Goal: Information Seeking & Learning: Learn about a topic

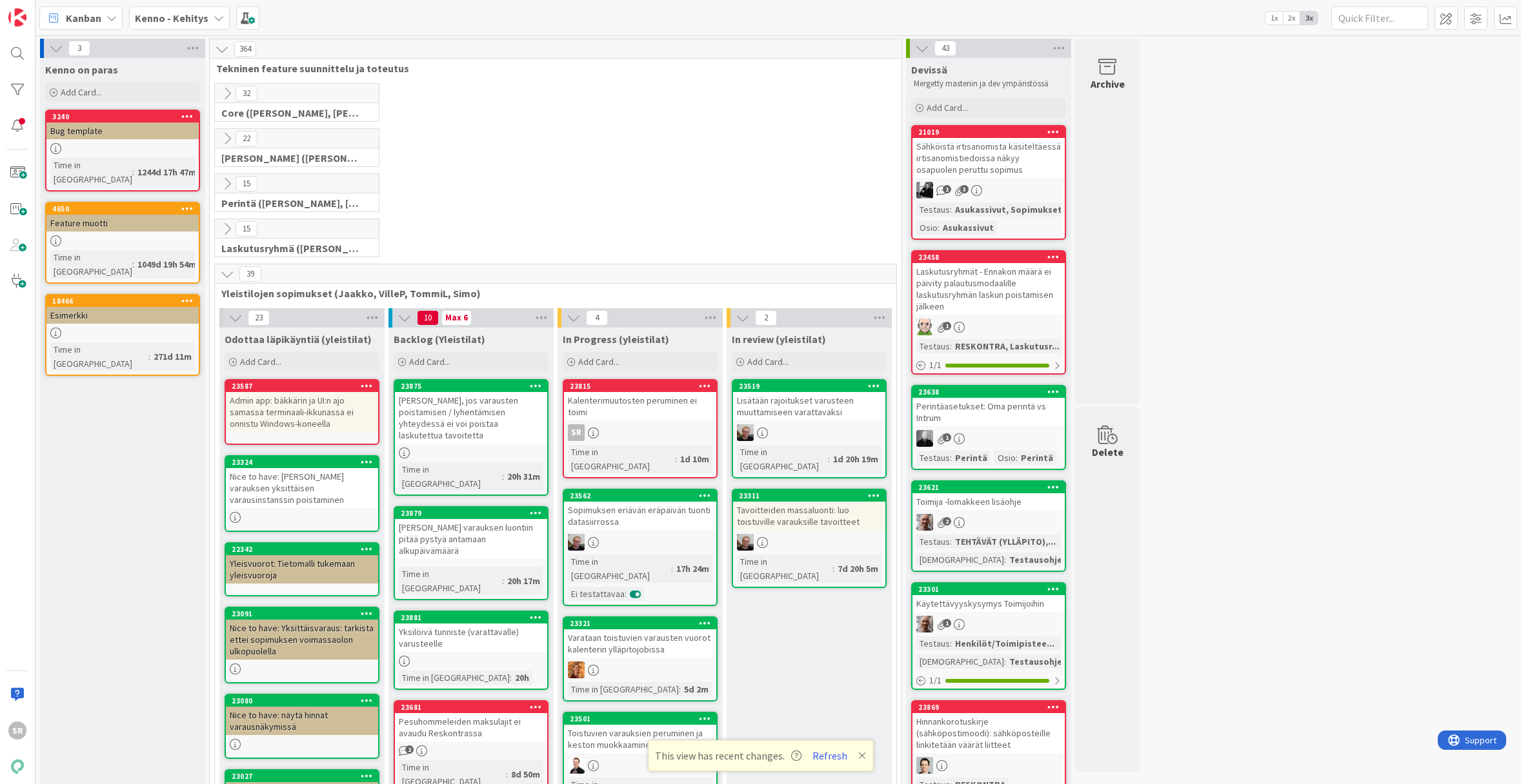
scroll to position [276, 0]
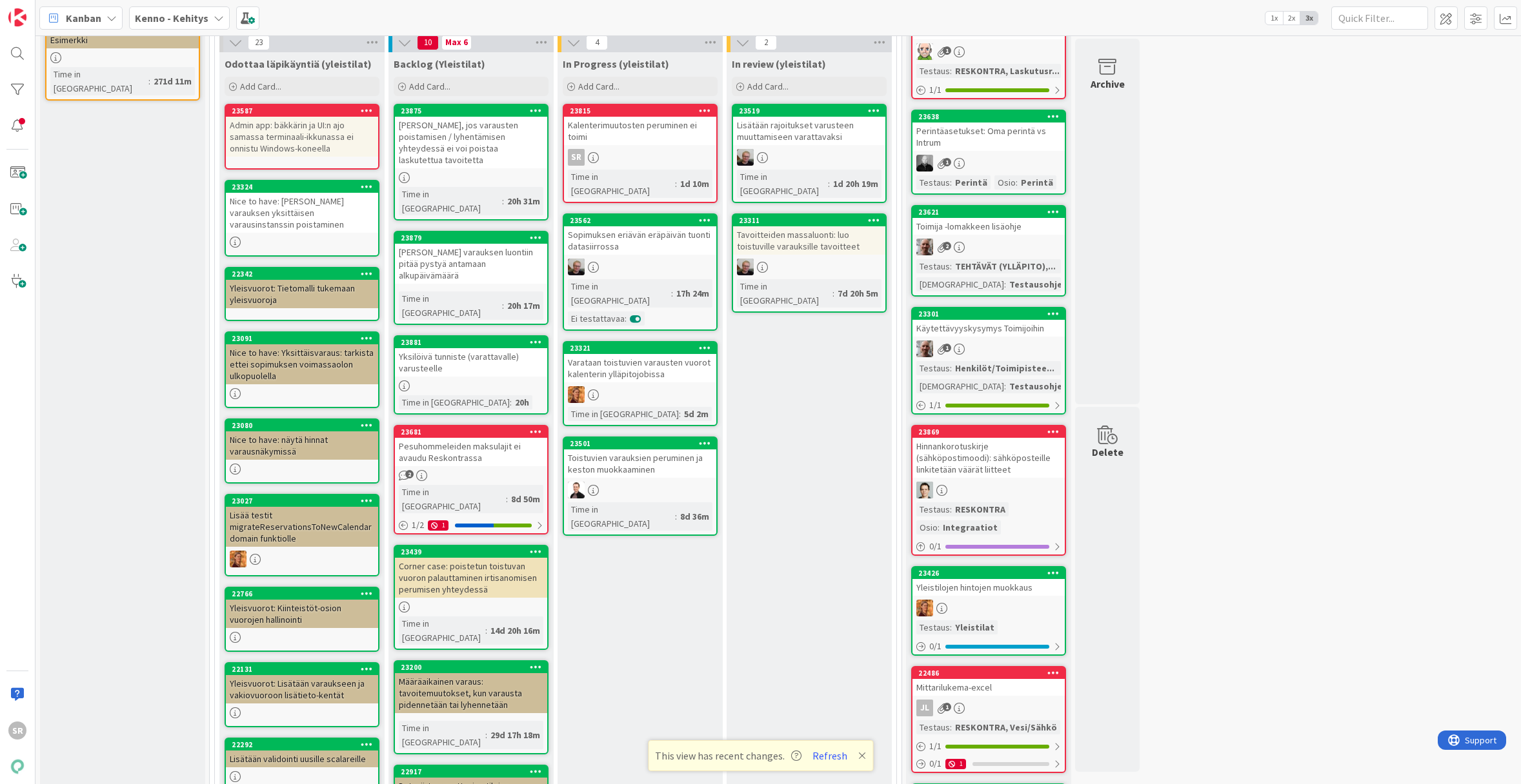
click at [633, 129] on div "Kalenterimuutosten peruminen ei toimi" at bounding box center [640, 130] width 152 height 28
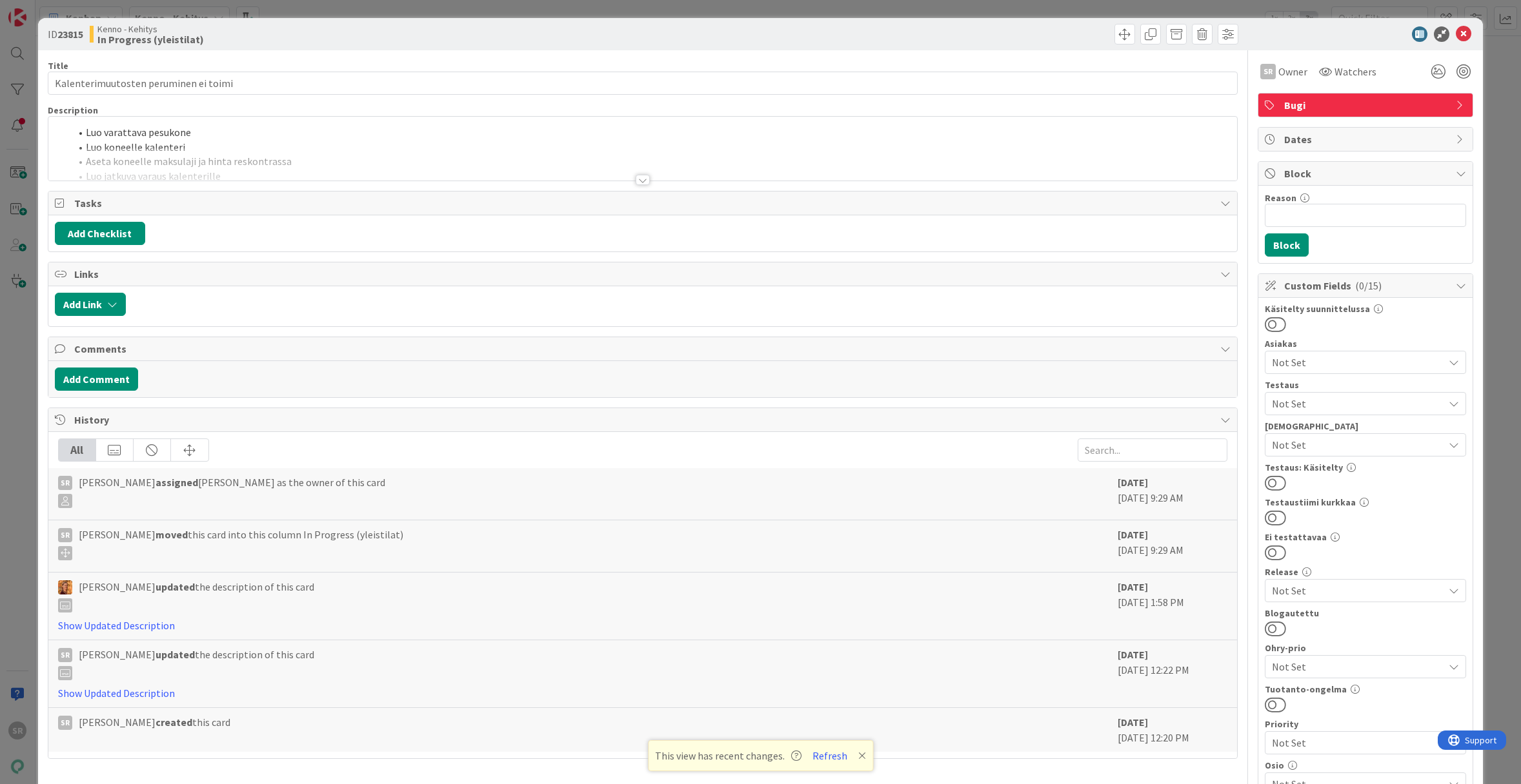
click at [635, 179] on div at bounding box center [642, 180] width 15 height 10
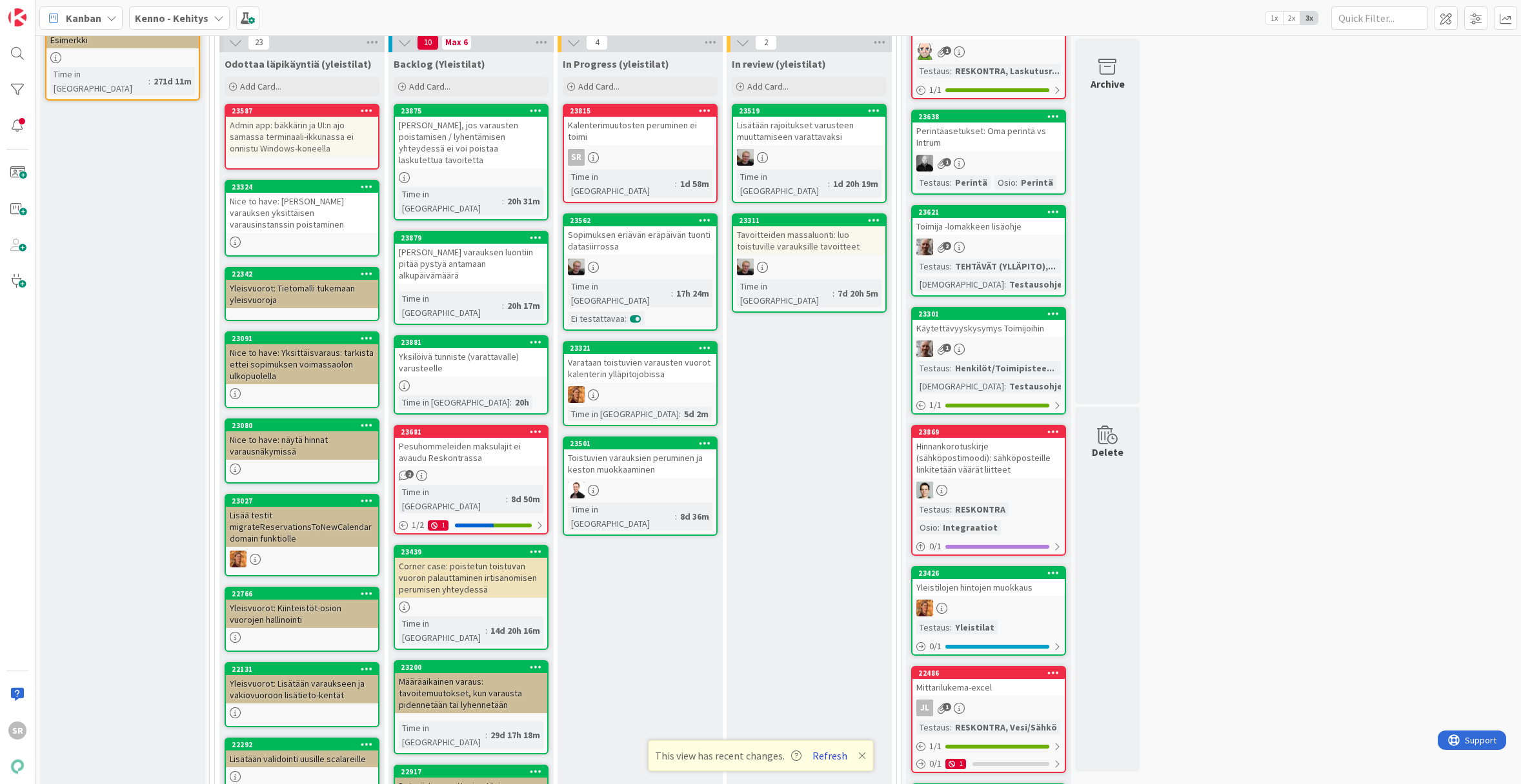
click at [826, 757] on button "Refresh" at bounding box center [829, 756] width 44 height 17
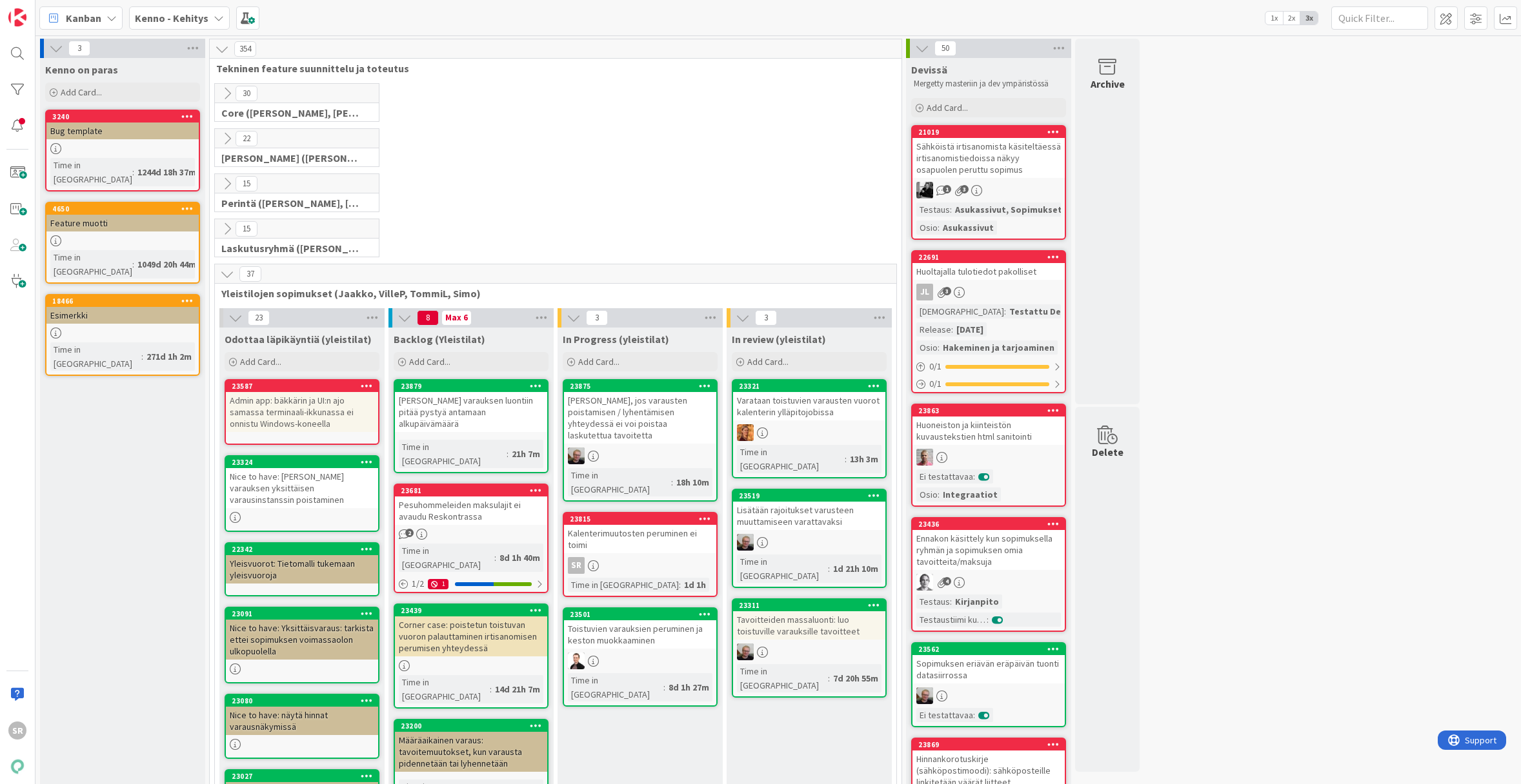
click at [632, 621] on div "Toistuvien varauksien peruminen ja keston muokkaaminen" at bounding box center [640, 634] width 152 height 28
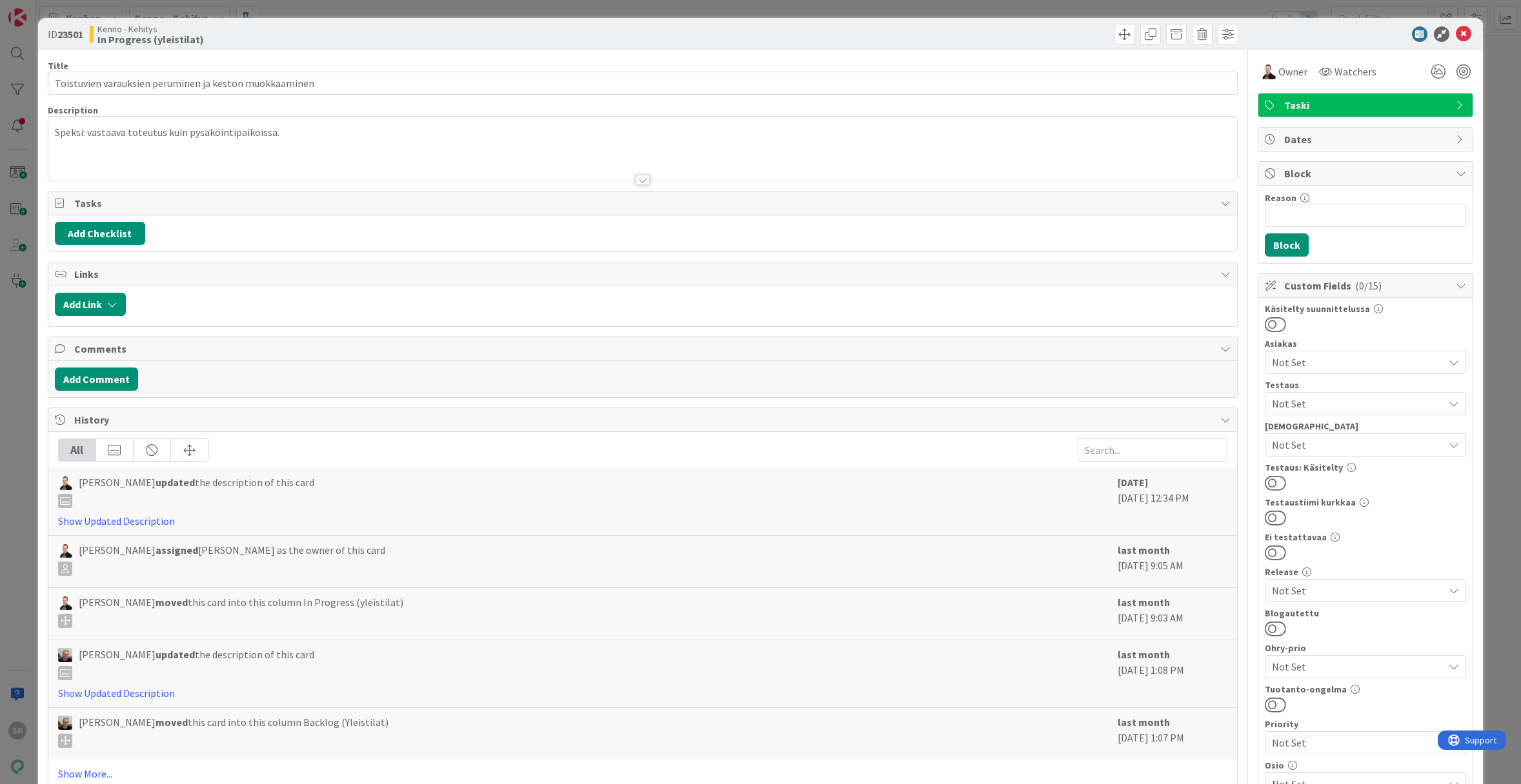
click at [635, 178] on div at bounding box center [642, 180] width 15 height 10
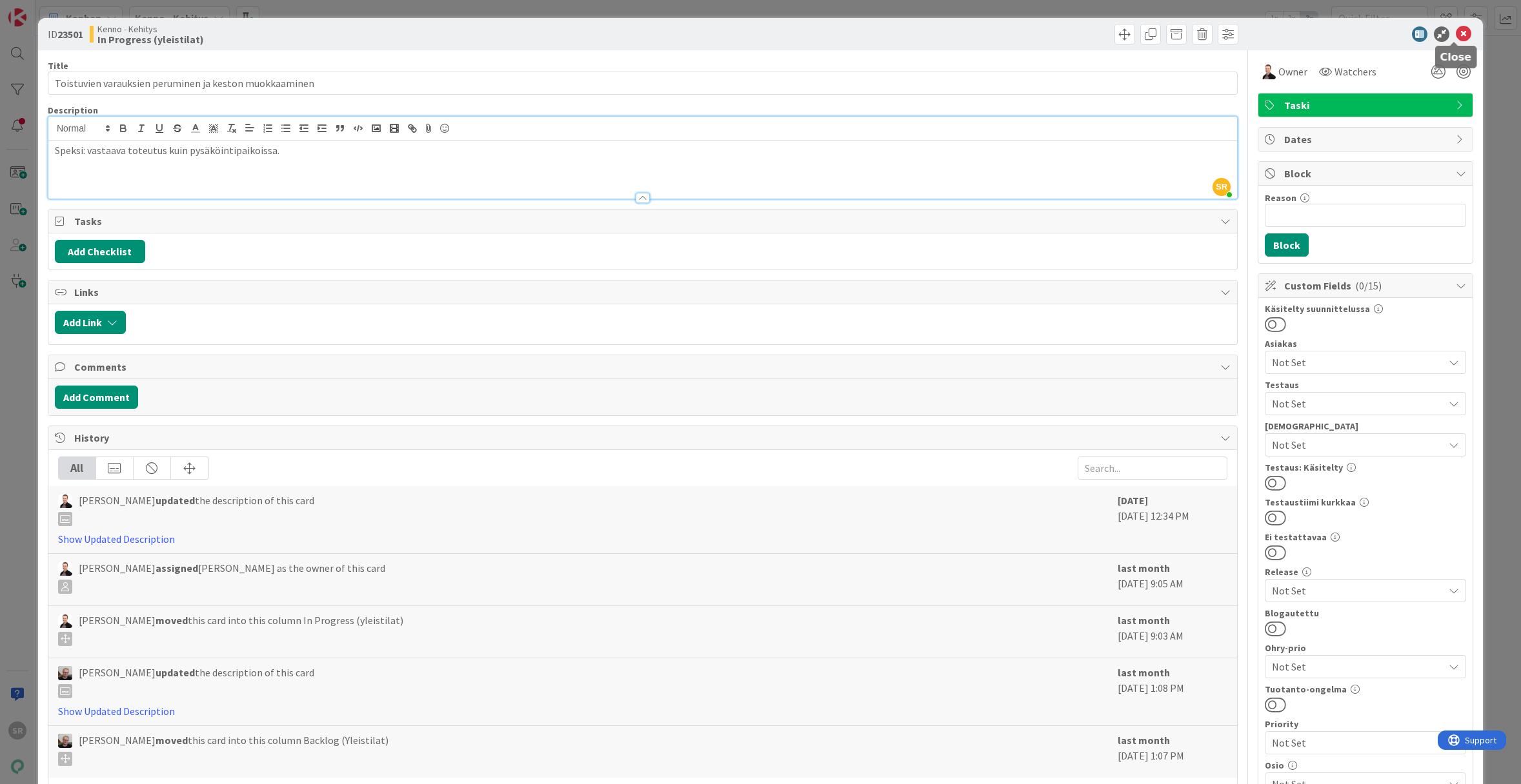
click at [1458, 38] on icon at bounding box center [1464, 34] width 15 height 15
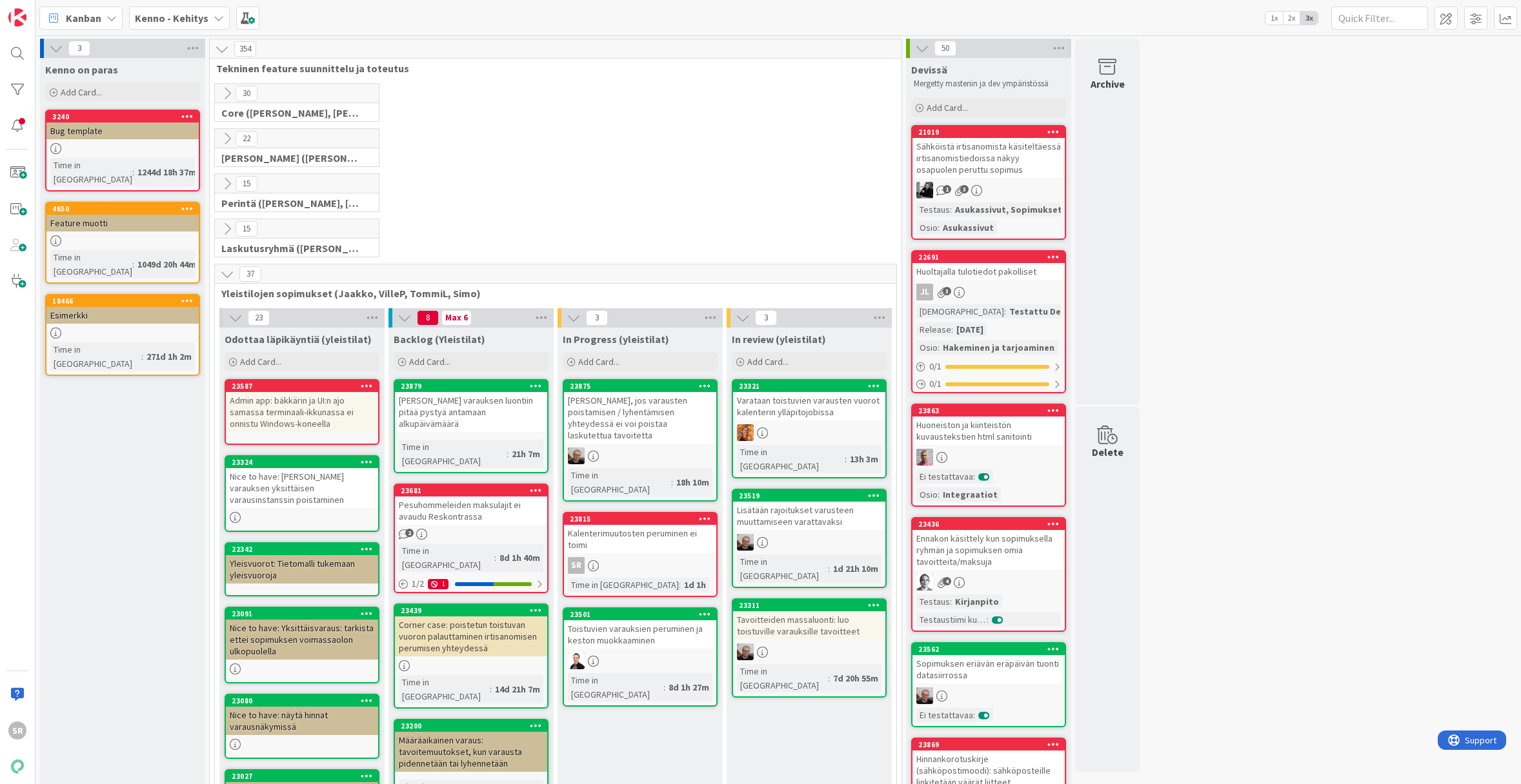
click at [482, 413] on div "[PERSON_NAME] varauksen luontiin pitää pystyä antamaan alkupäivämäärä" at bounding box center [471, 412] width 152 height 40
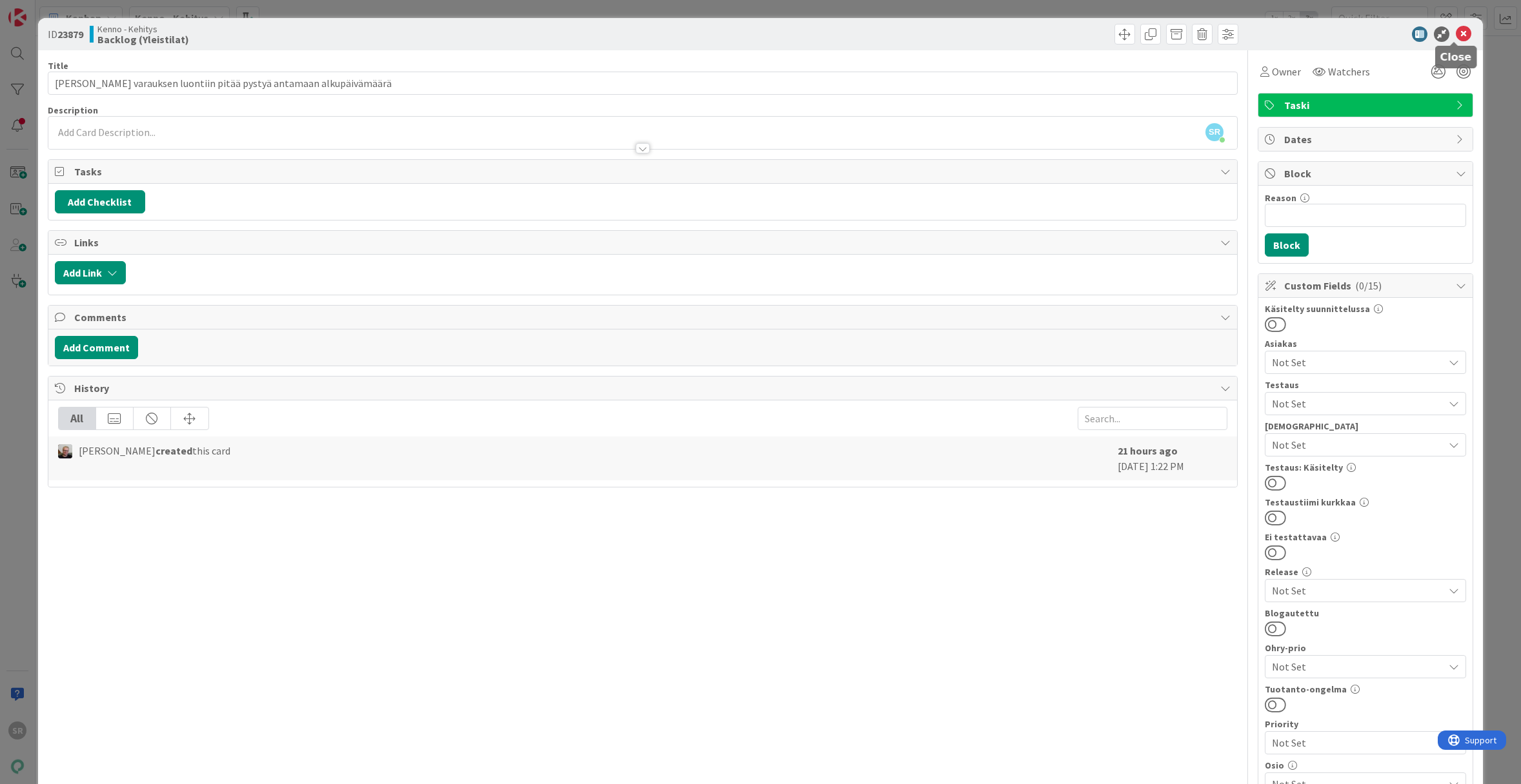
click at [1456, 32] on icon at bounding box center [1464, 34] width 15 height 15
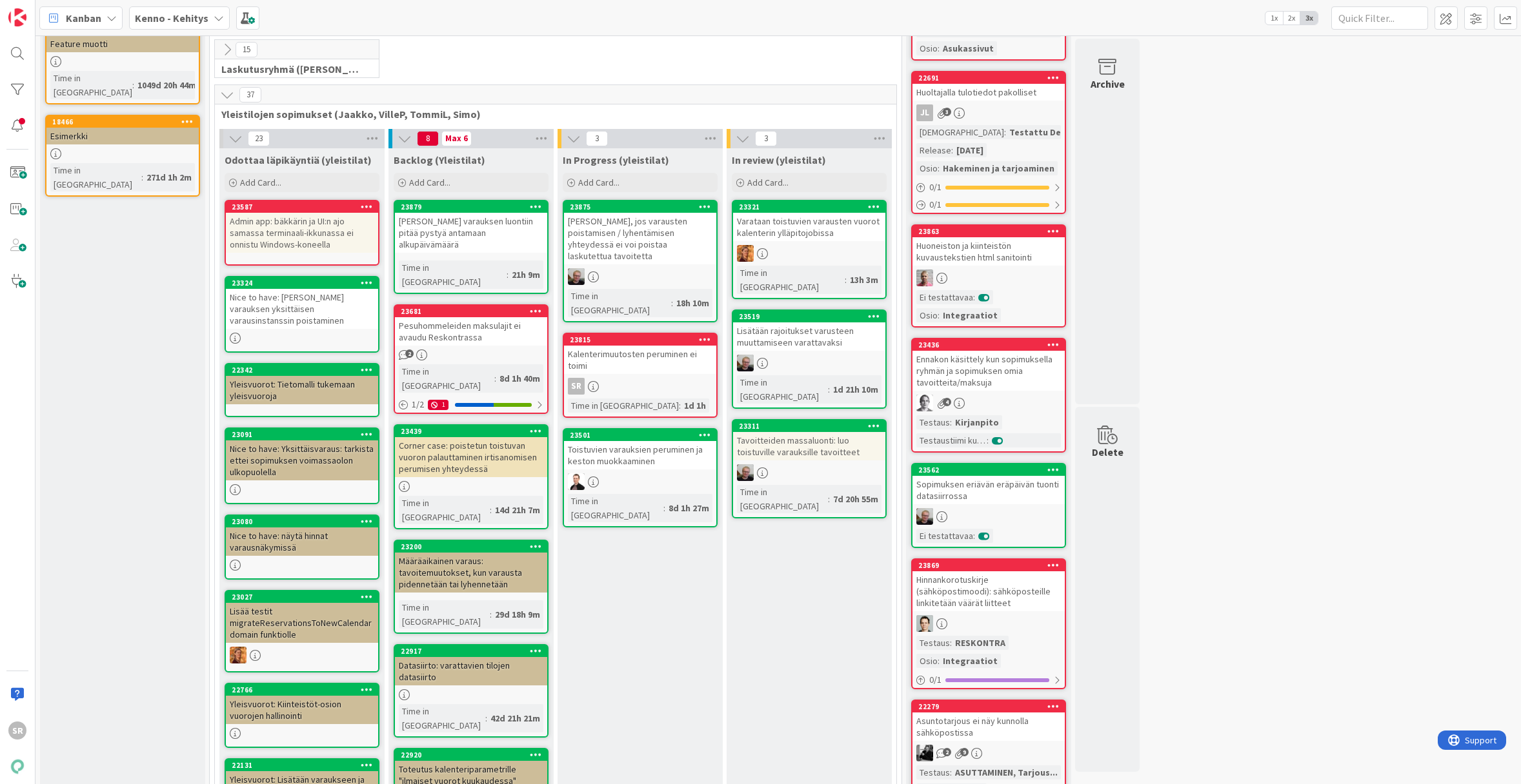
scroll to position [128, 0]
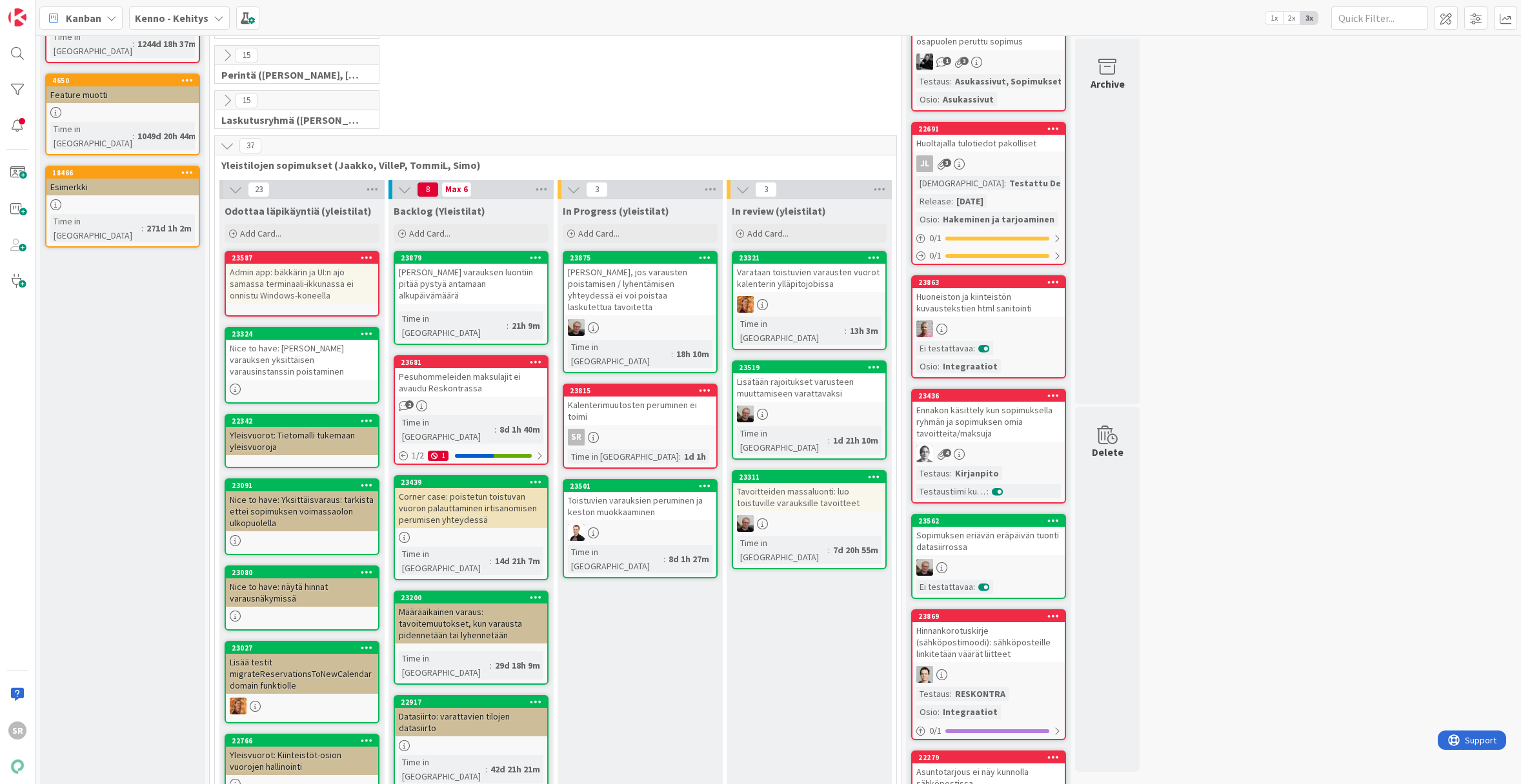
click at [674, 396] on div "Kalenterimuutosten peruminen ei toimi" at bounding box center [640, 410] width 152 height 28
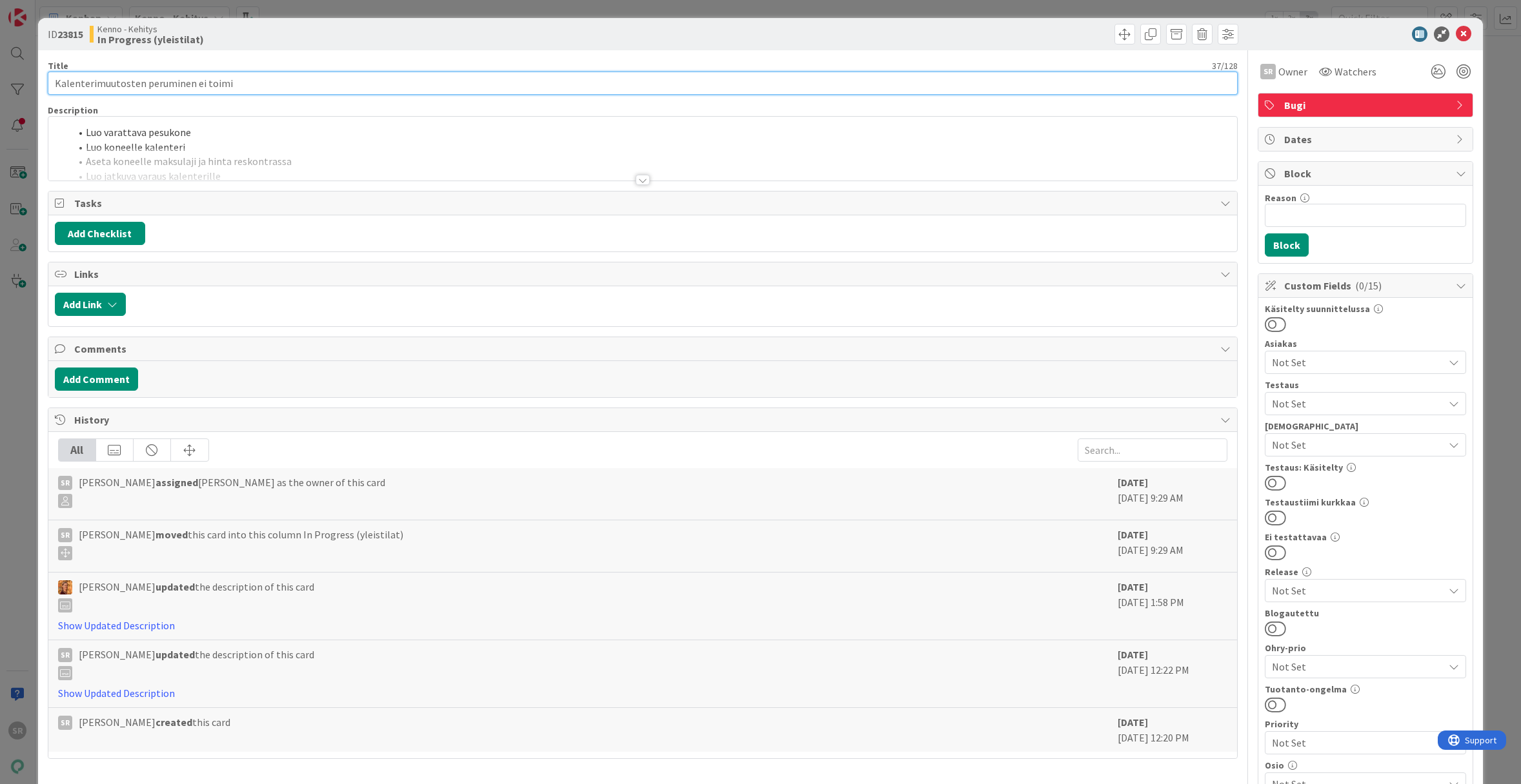
click at [422, 87] on input "Kalenterimuutosten peruminen ei toimi" at bounding box center [642, 83] width 1190 height 23
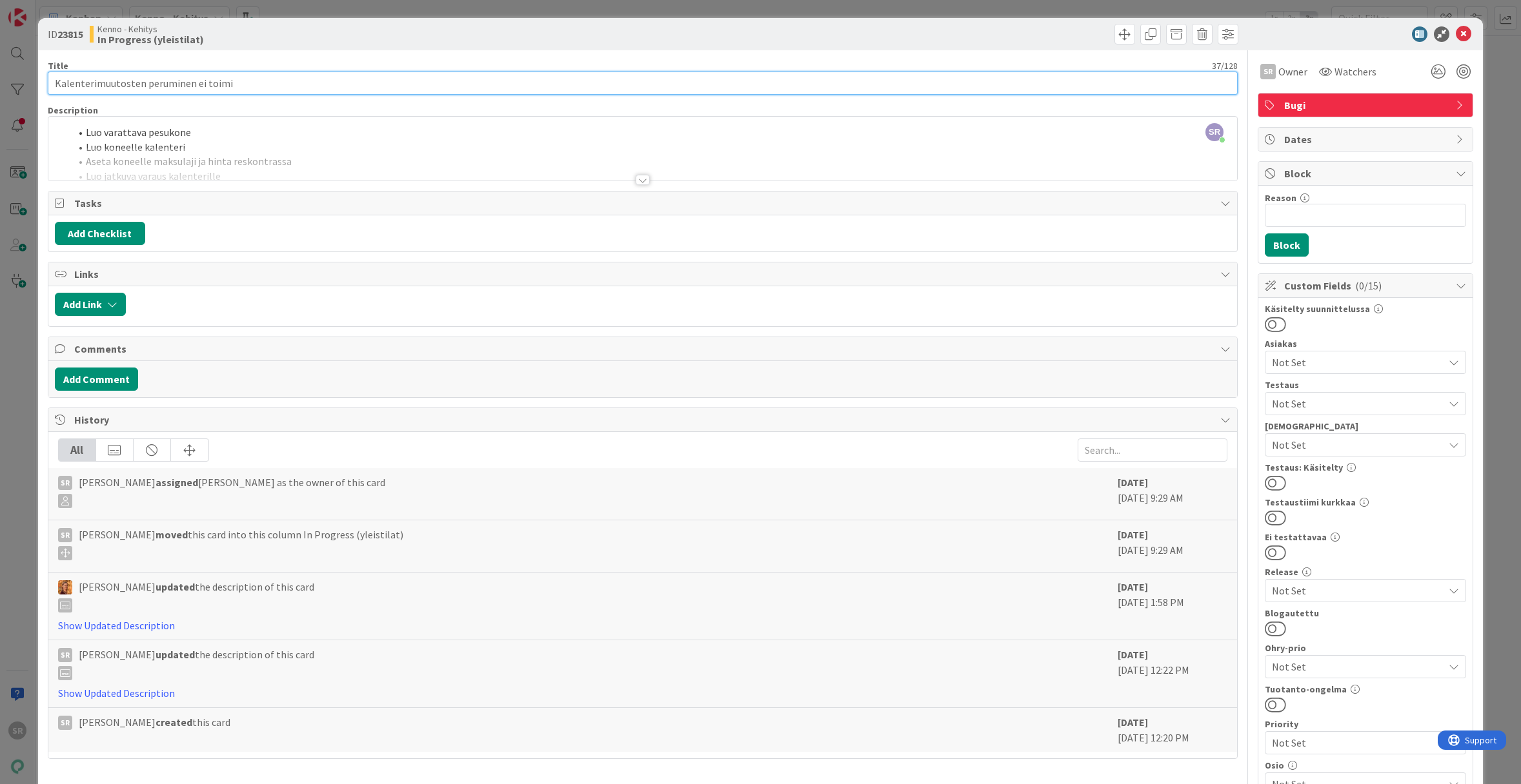
click at [422, 87] on input "Kalenterimuutosten peruminen ei toimi" at bounding box center [642, 83] width 1190 height 23
click at [641, 181] on div at bounding box center [642, 180] width 15 height 10
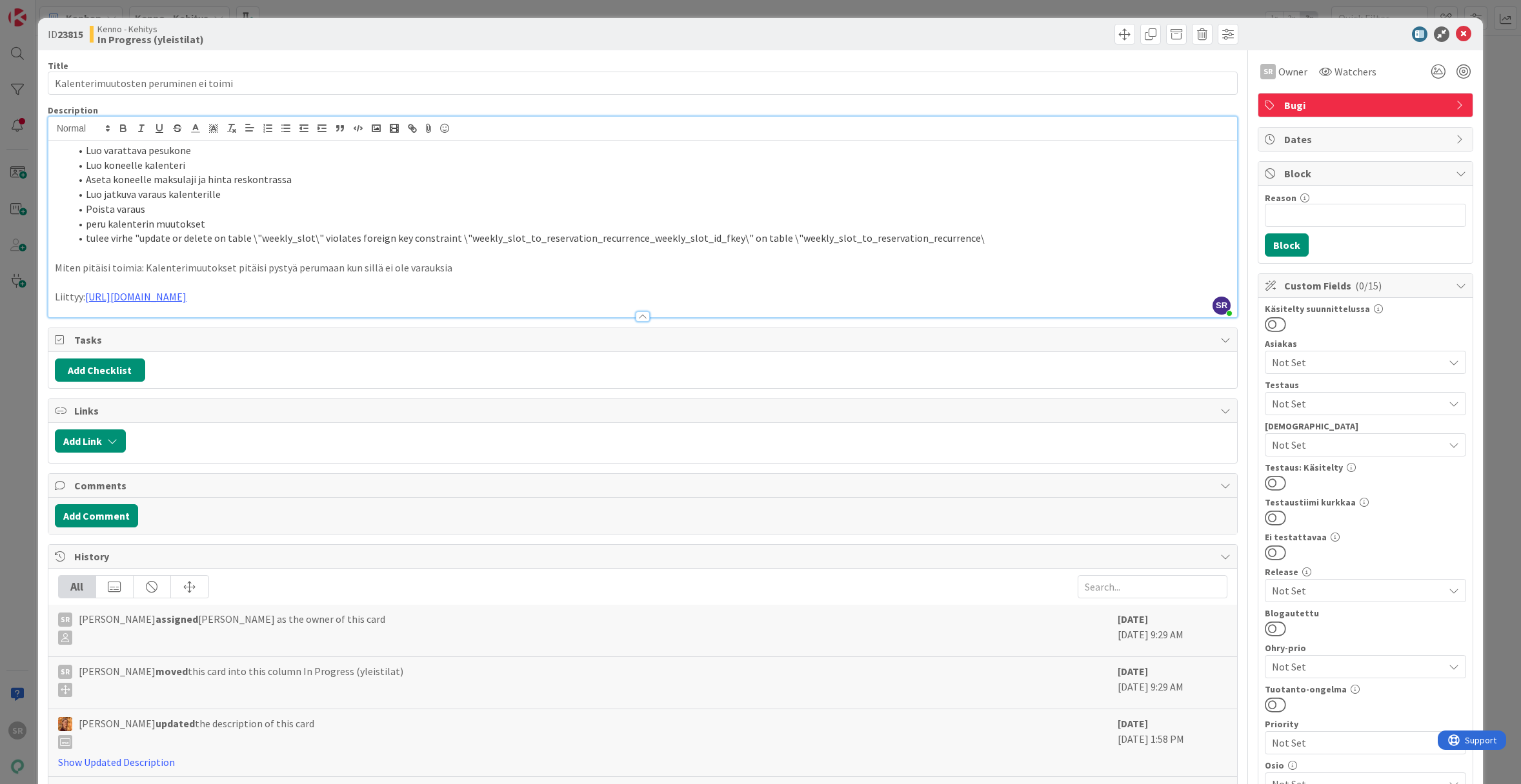
click at [692, 297] on p "Liittyy: [URL][DOMAIN_NAME]" at bounding box center [642, 296] width 1176 height 15
